Goal: Task Accomplishment & Management: Complete application form

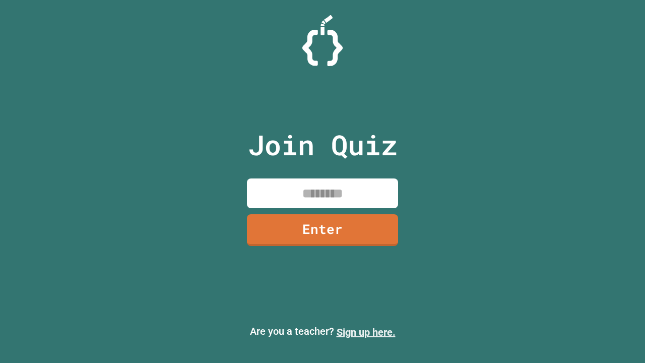
click at [366, 332] on link "Sign up here." at bounding box center [365, 332] width 59 height 12
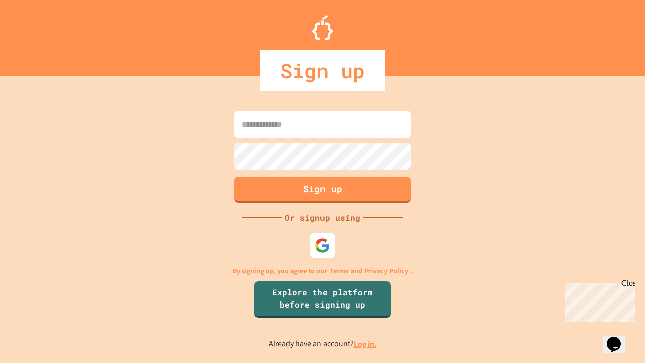
click at [366, 343] on link "Log in." at bounding box center [365, 343] width 23 height 11
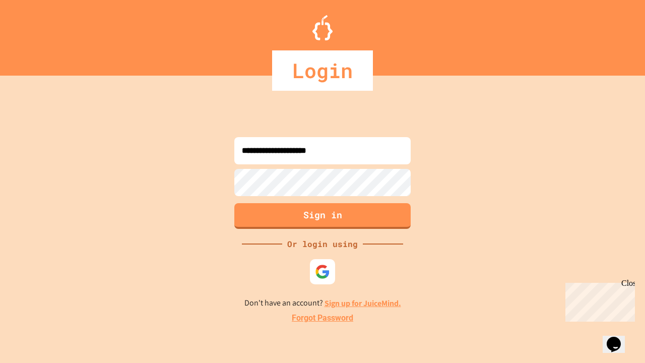
type input "**********"
